Goal: Transaction & Acquisition: Book appointment/travel/reservation

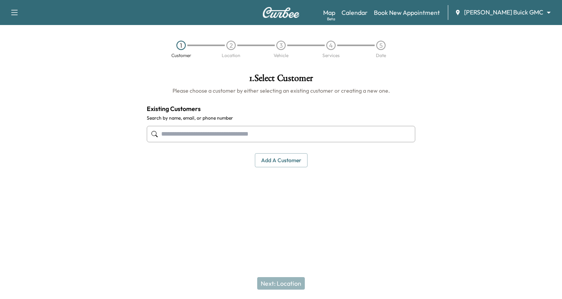
click at [169, 132] on input "text" at bounding box center [281, 134] width 269 height 16
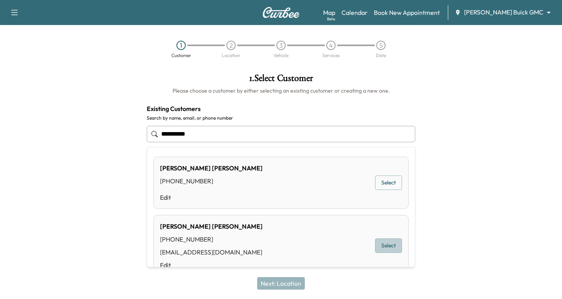
click at [376, 241] on button "Select" at bounding box center [388, 245] width 27 height 14
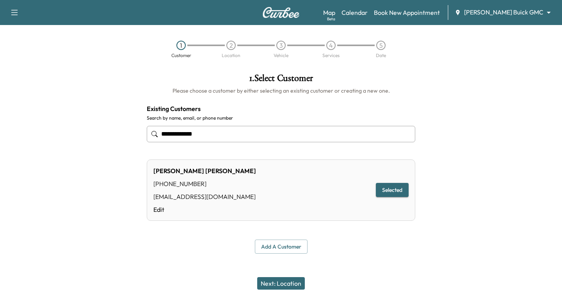
type input "**********"
click at [380, 190] on button "Selected" at bounding box center [392, 190] width 33 height 14
click at [283, 282] on button "Next: Location" at bounding box center [281, 283] width 48 height 12
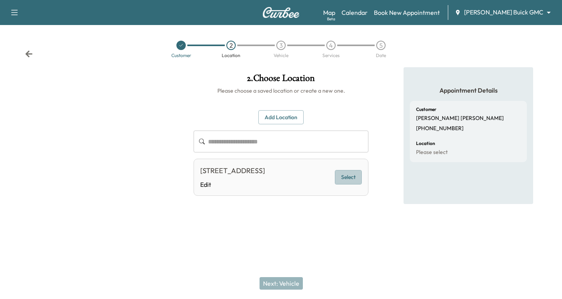
click at [352, 184] on button "Select" at bounding box center [348, 177] width 27 height 14
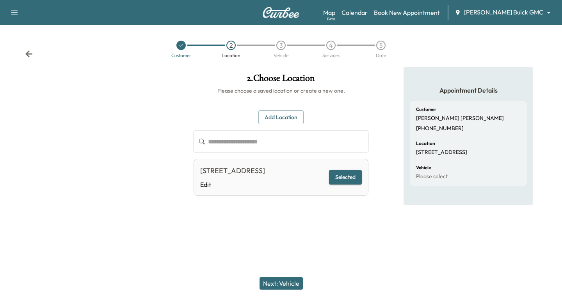
click at [284, 281] on button "Next: Vehicle" at bounding box center [281, 283] width 43 height 12
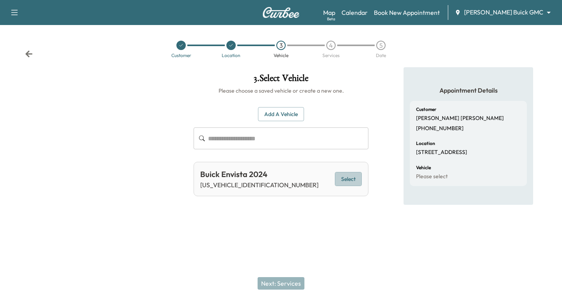
click at [352, 178] on button "Select" at bounding box center [348, 179] width 27 height 14
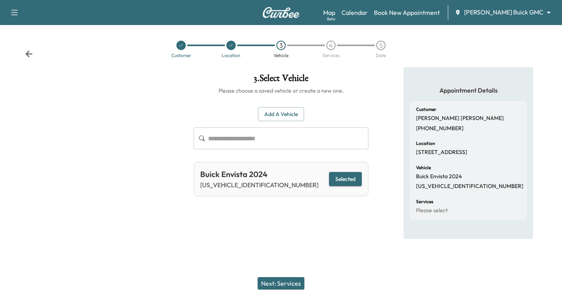
click at [288, 283] on button "Next: Services" at bounding box center [281, 283] width 47 height 12
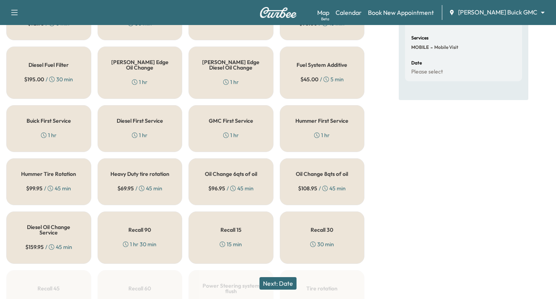
scroll to position [125, 0]
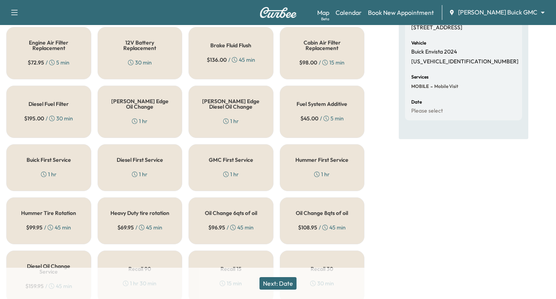
click at [147, 112] on div "[PERSON_NAME] Edge Oil Change 1 hr" at bounding box center [140, 111] width 85 height 52
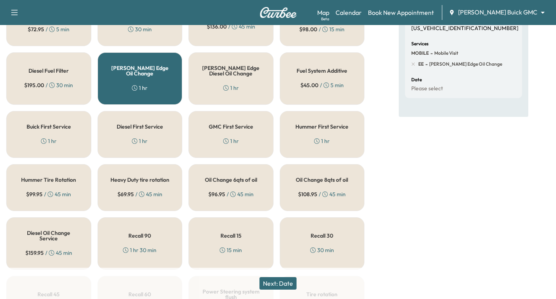
scroll to position [203, 0]
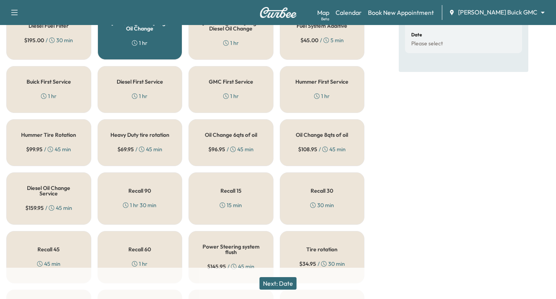
click at [215, 143] on div "Oil Change 6qts of oil $ 96.95 / 45 min" at bounding box center [231, 142] width 85 height 47
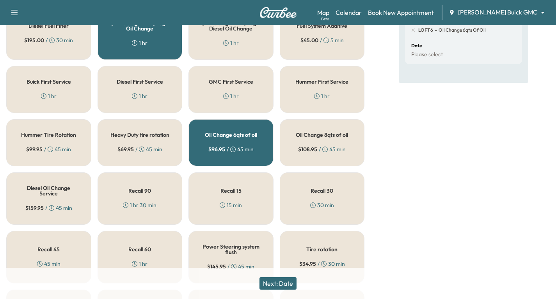
click at [150, 43] on div "[PERSON_NAME] Edge Oil Change 1 hr" at bounding box center [140, 33] width 85 height 52
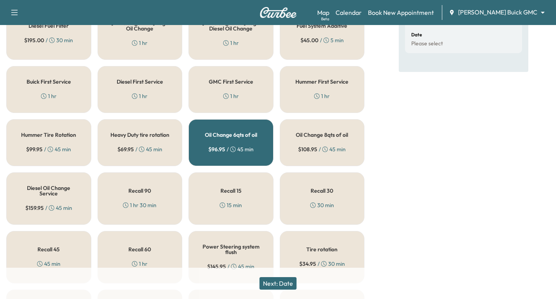
click at [282, 284] on button "Next: Date" at bounding box center [278, 283] width 37 height 12
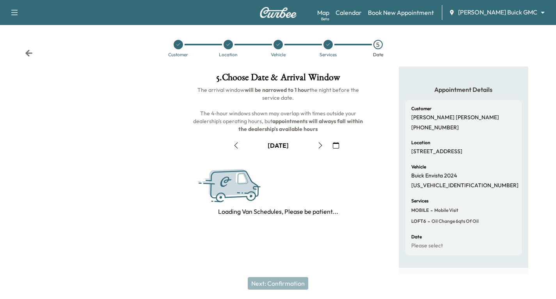
scroll to position [92, 0]
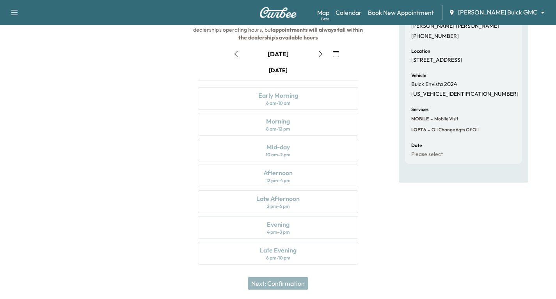
click at [322, 55] on icon "button" at bounding box center [320, 54] width 6 height 6
click at [322, 54] on icon "button" at bounding box center [320, 54] width 6 height 6
click at [235, 54] on icon "button" at bounding box center [236, 54] width 6 height 6
click at [303, 177] on div "Afternoon 12 pm - 4 pm" at bounding box center [278, 175] width 160 height 23
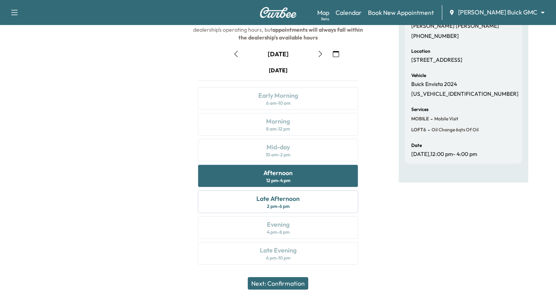
click at [276, 282] on button "Next: Confirmation" at bounding box center [278, 283] width 61 height 12
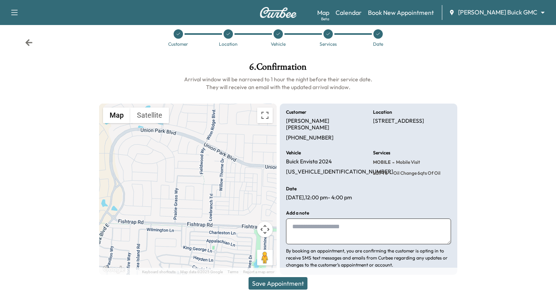
click at [278, 285] on button "Save Appointment" at bounding box center [278, 283] width 59 height 12
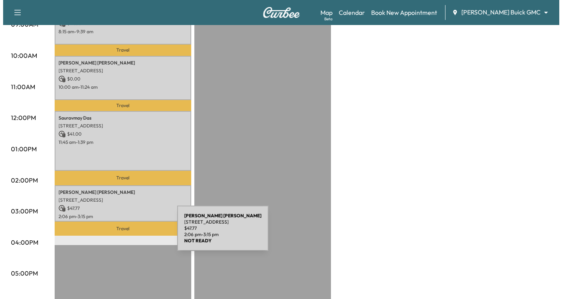
scroll to position [273, 0]
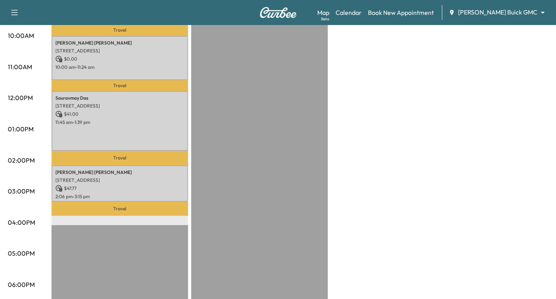
click at [218, 188] on div "EST Start" at bounding box center [259, 162] width 137 height 504
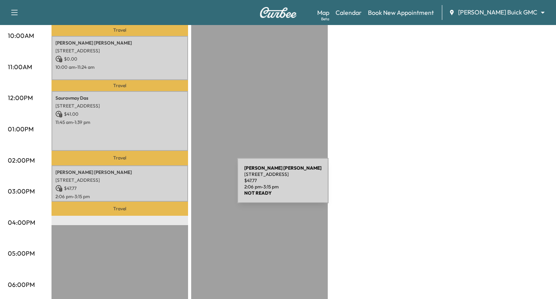
click at [178, 185] on p "$ 47.77" at bounding box center [119, 188] width 129 height 7
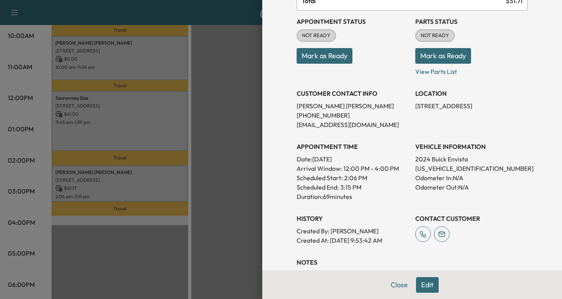
scroll to position [156, 0]
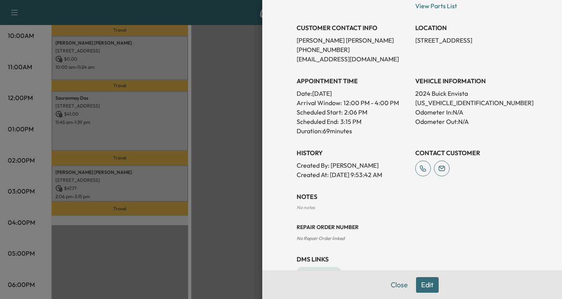
click at [424, 285] on button "Edit" at bounding box center [427, 285] width 23 height 16
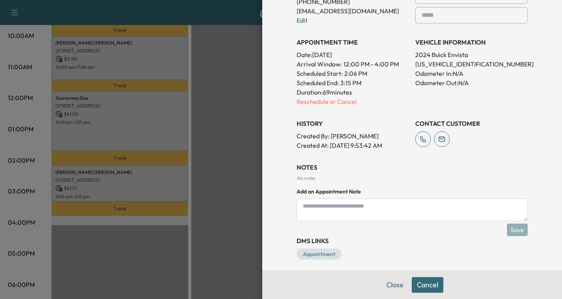
scroll to position [225, 0]
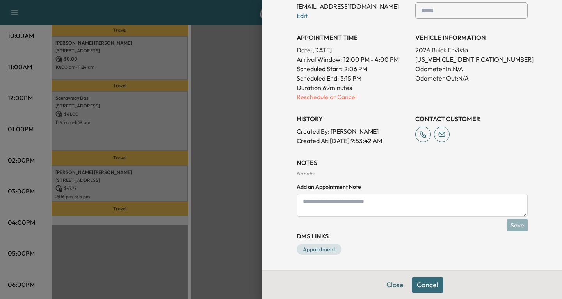
click at [305, 202] on textarea at bounding box center [412, 205] width 231 height 23
type textarea "**********"
click at [517, 221] on button "Save" at bounding box center [517, 225] width 21 height 12
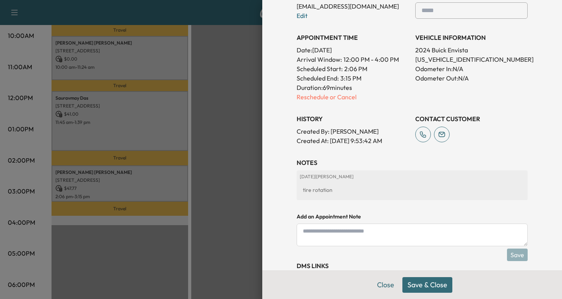
click at [422, 286] on button "Save & Close" at bounding box center [427, 285] width 50 height 16
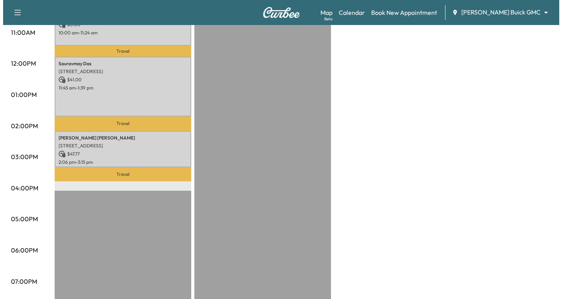
scroll to position [312, 0]
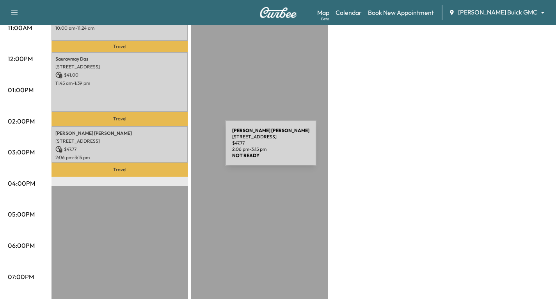
click at [167, 148] on p "$ 47.77" at bounding box center [119, 149] width 129 height 7
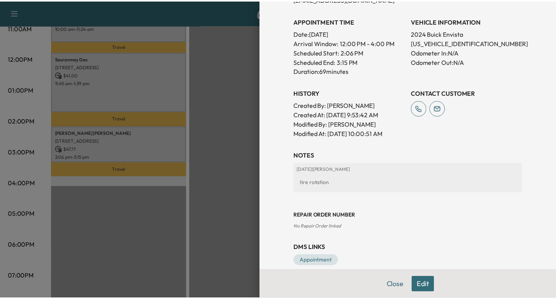
scroll to position [228, 0]
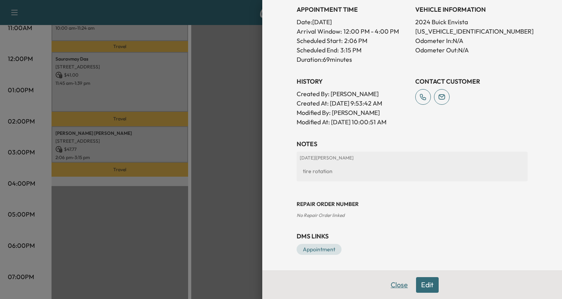
click at [393, 284] on button "Close" at bounding box center [399, 285] width 27 height 16
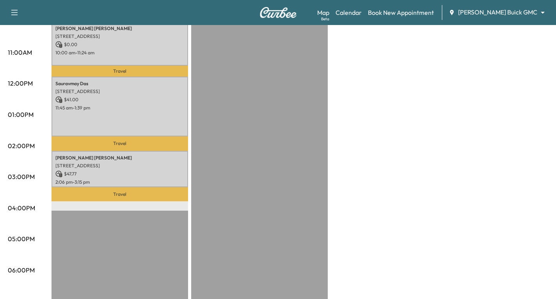
scroll to position [195, 0]
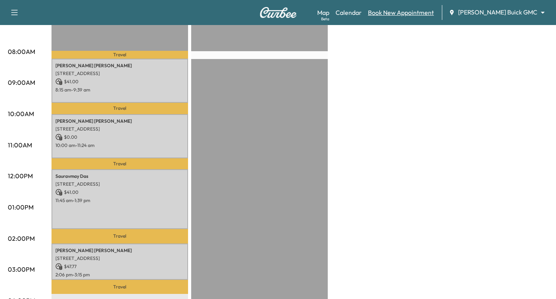
click at [434, 13] on link "Book New Appointment" at bounding box center [401, 12] width 66 height 9
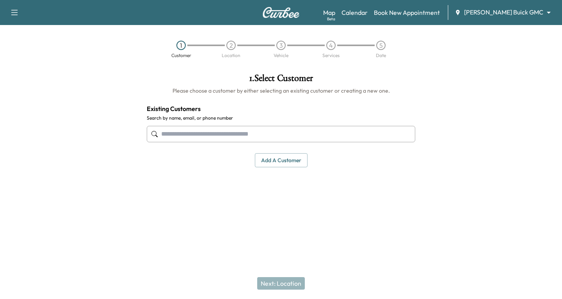
click at [167, 130] on input "text" at bounding box center [281, 134] width 269 height 16
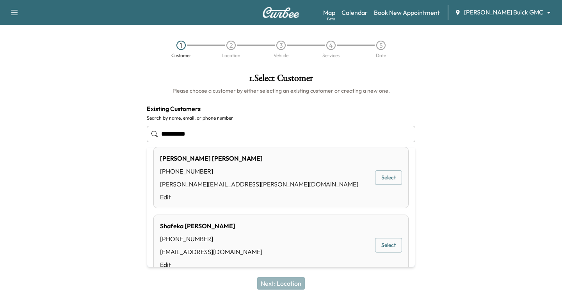
scroll to position [78, 0]
click at [388, 180] on button "Select" at bounding box center [388, 176] width 27 height 14
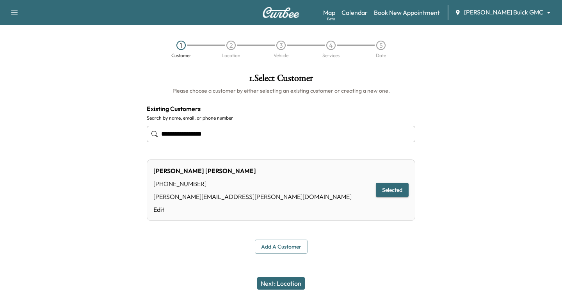
type input "**********"
click at [286, 281] on button "Next: Location" at bounding box center [281, 283] width 48 height 12
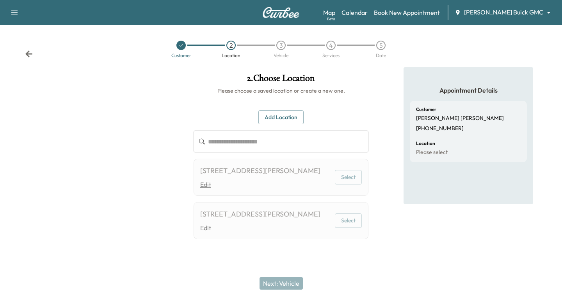
click at [258, 183] on link "Edit" at bounding box center [260, 184] width 120 height 9
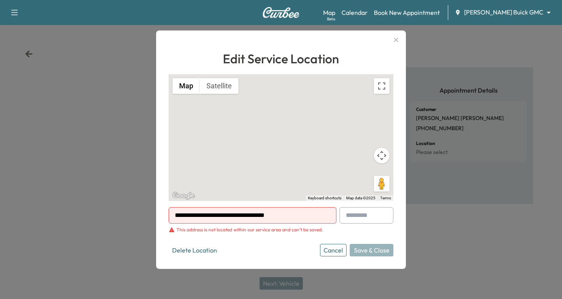
click at [392, 39] on icon "button" at bounding box center [396, 39] width 9 height 9
